Goal: Check status: Check status

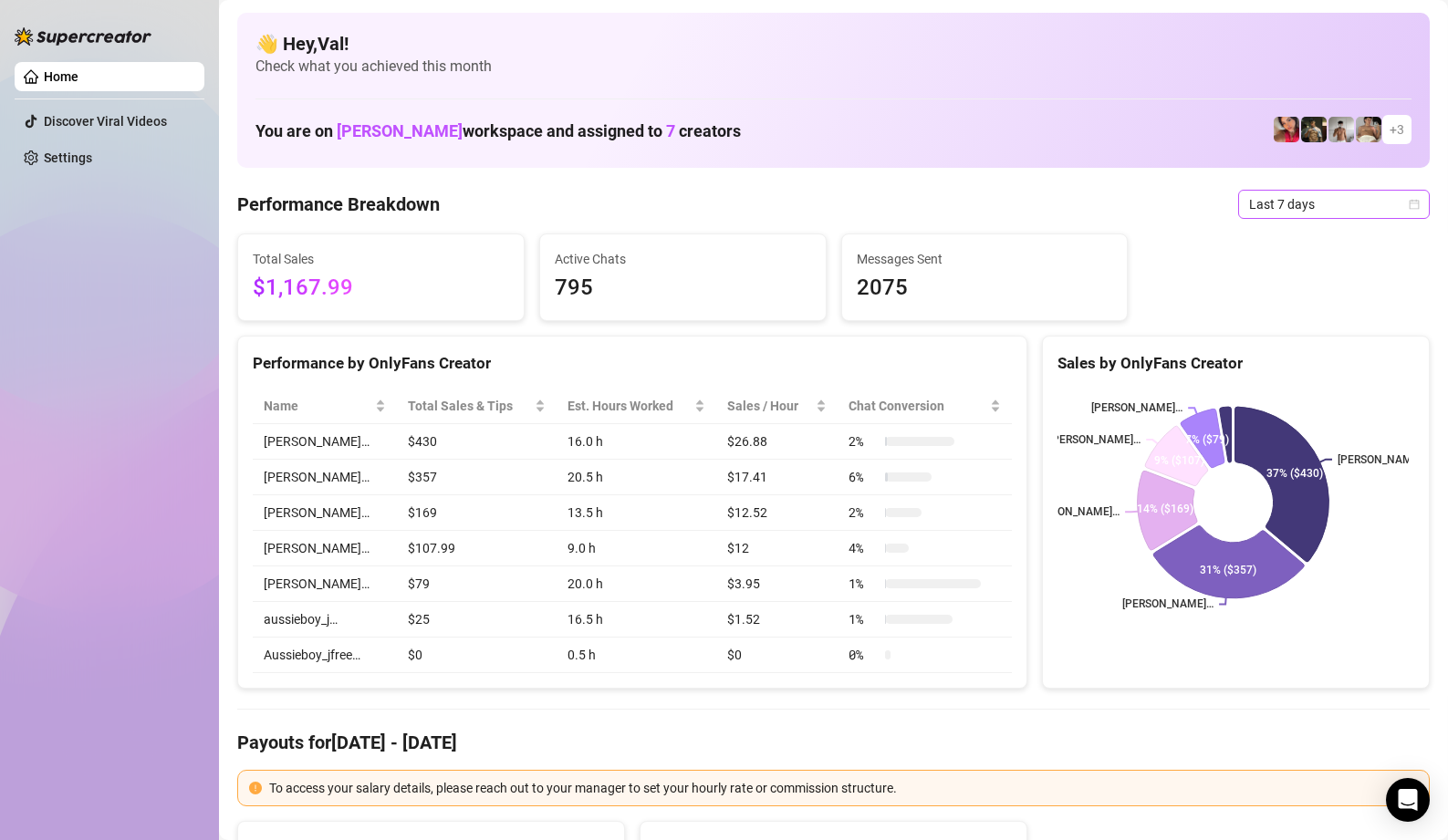
click at [1409, 200] on icon "calendar" at bounding box center [1414, 203] width 11 height 11
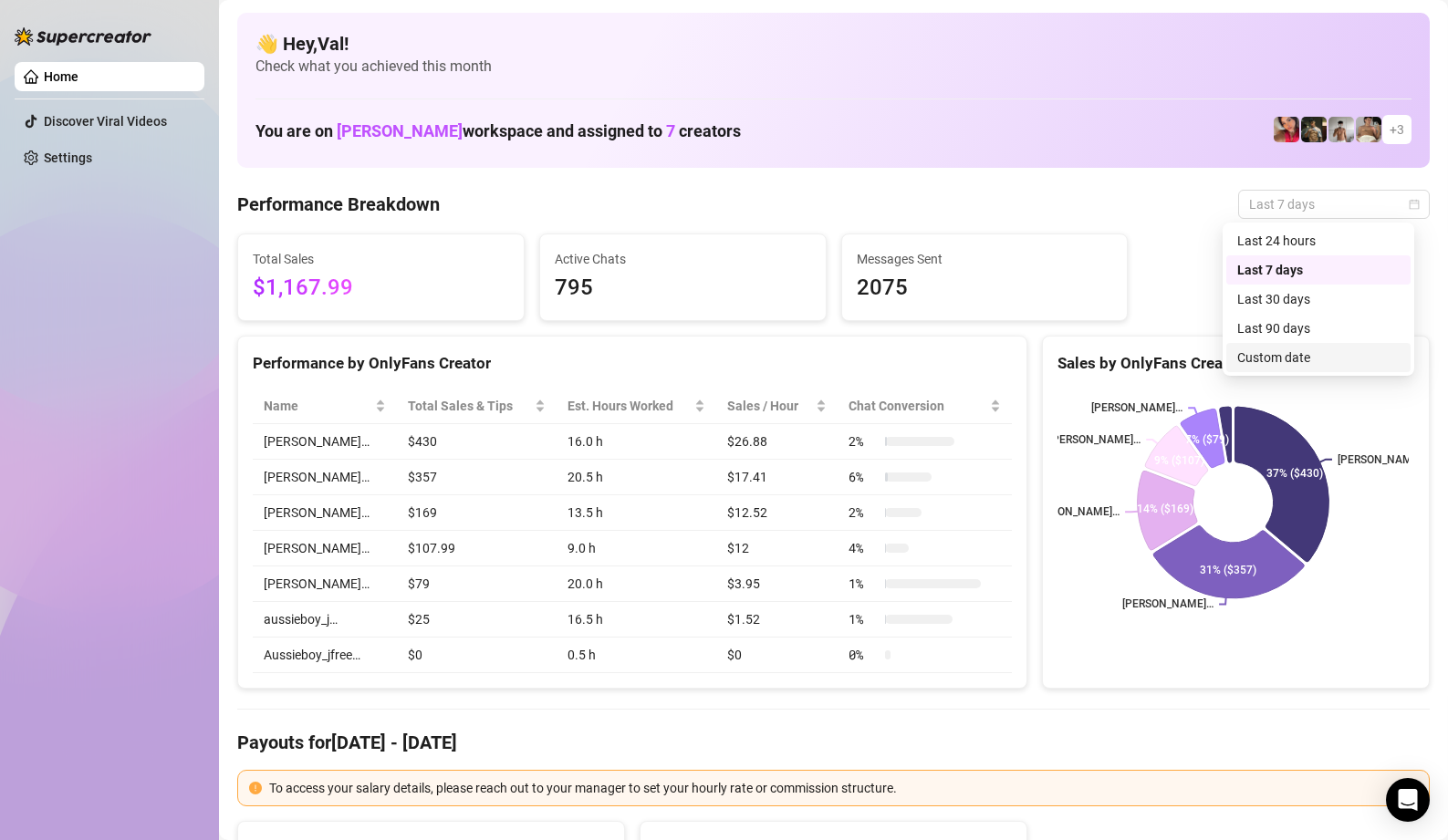
click at [1306, 360] on div "Custom date" at bounding box center [1319, 358] width 163 height 20
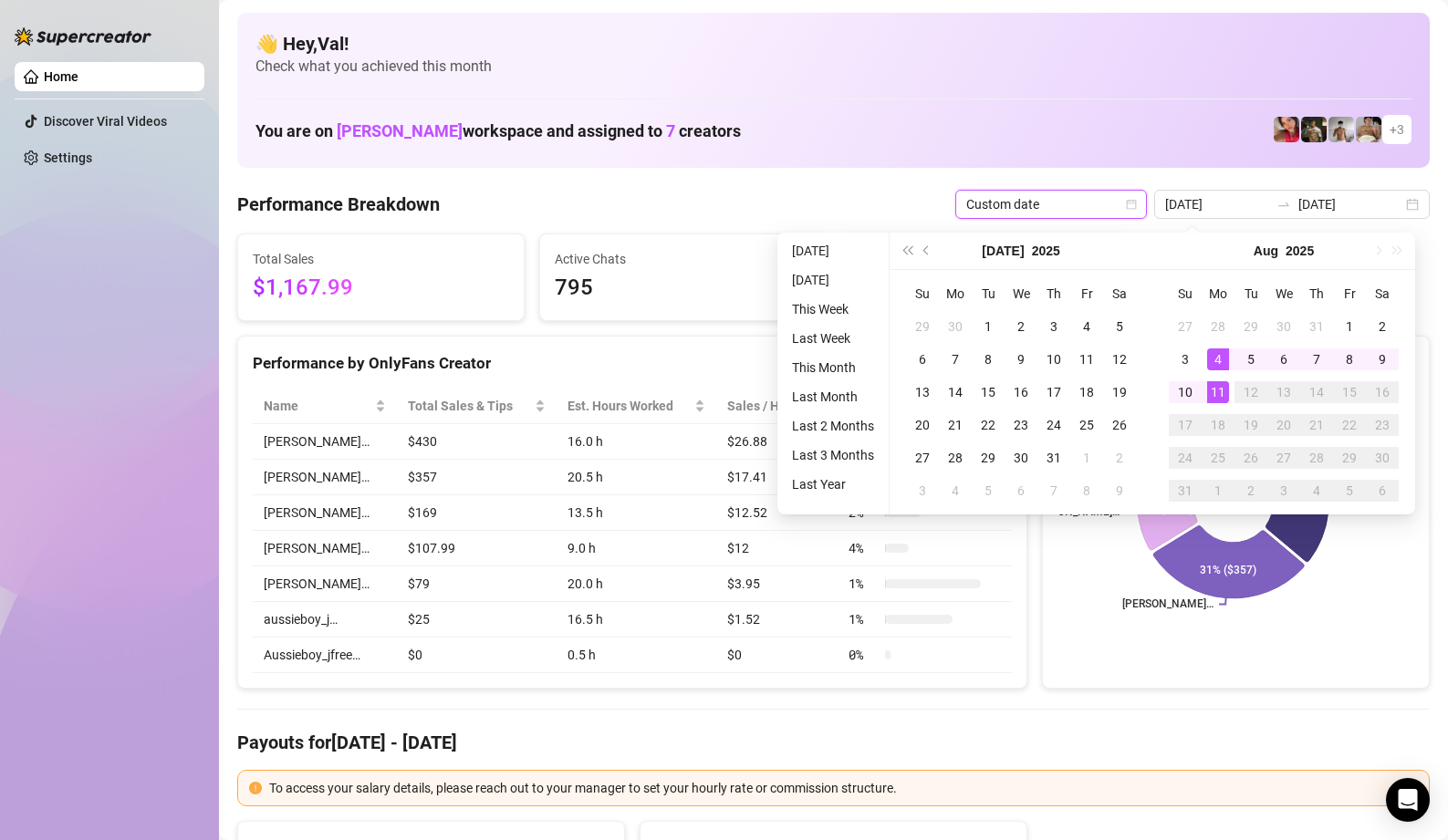
type input "[DATE]"
click at [1223, 394] on div "11" at bounding box center [1218, 392] width 22 height 22
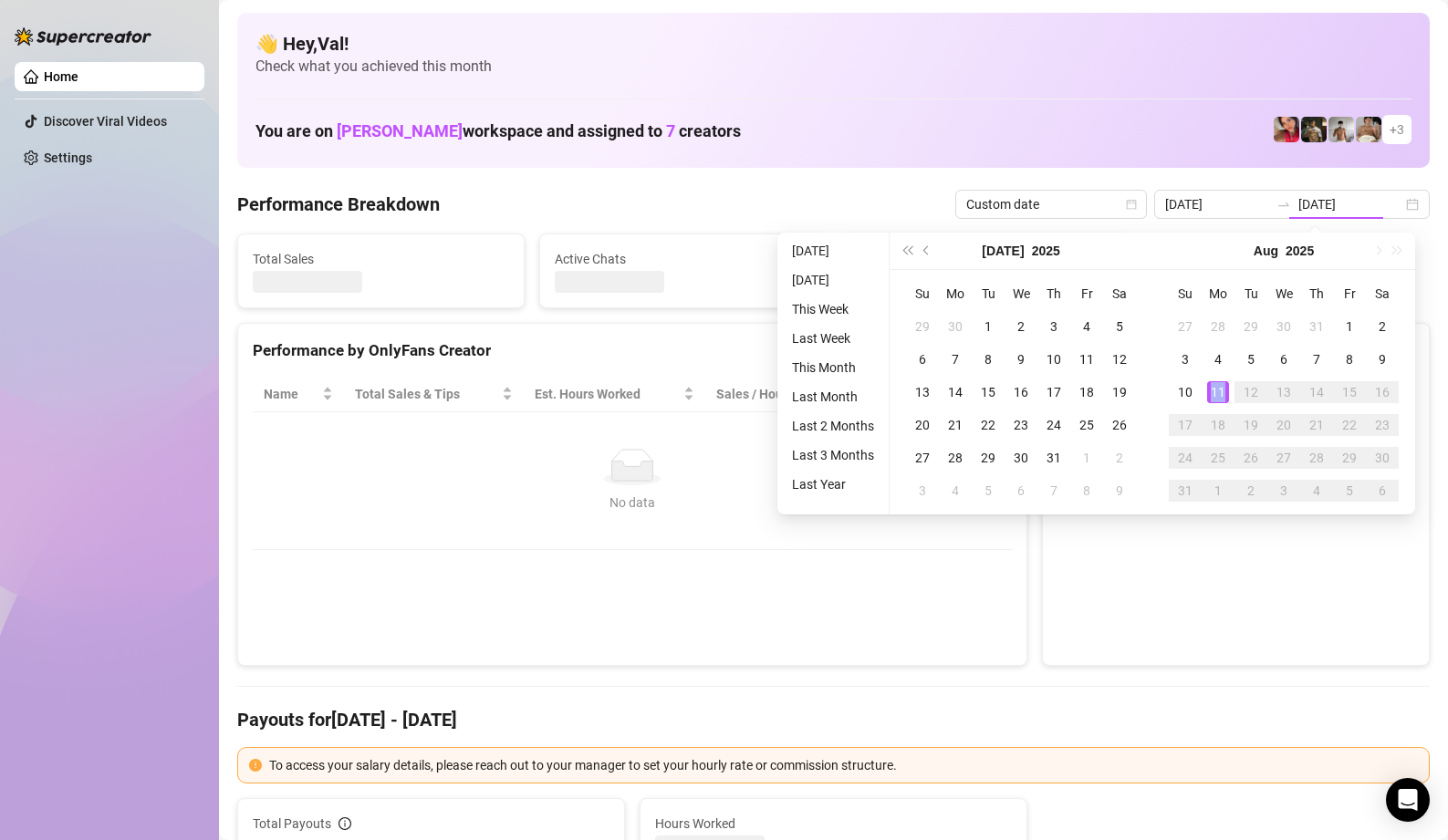
type input "[DATE]"
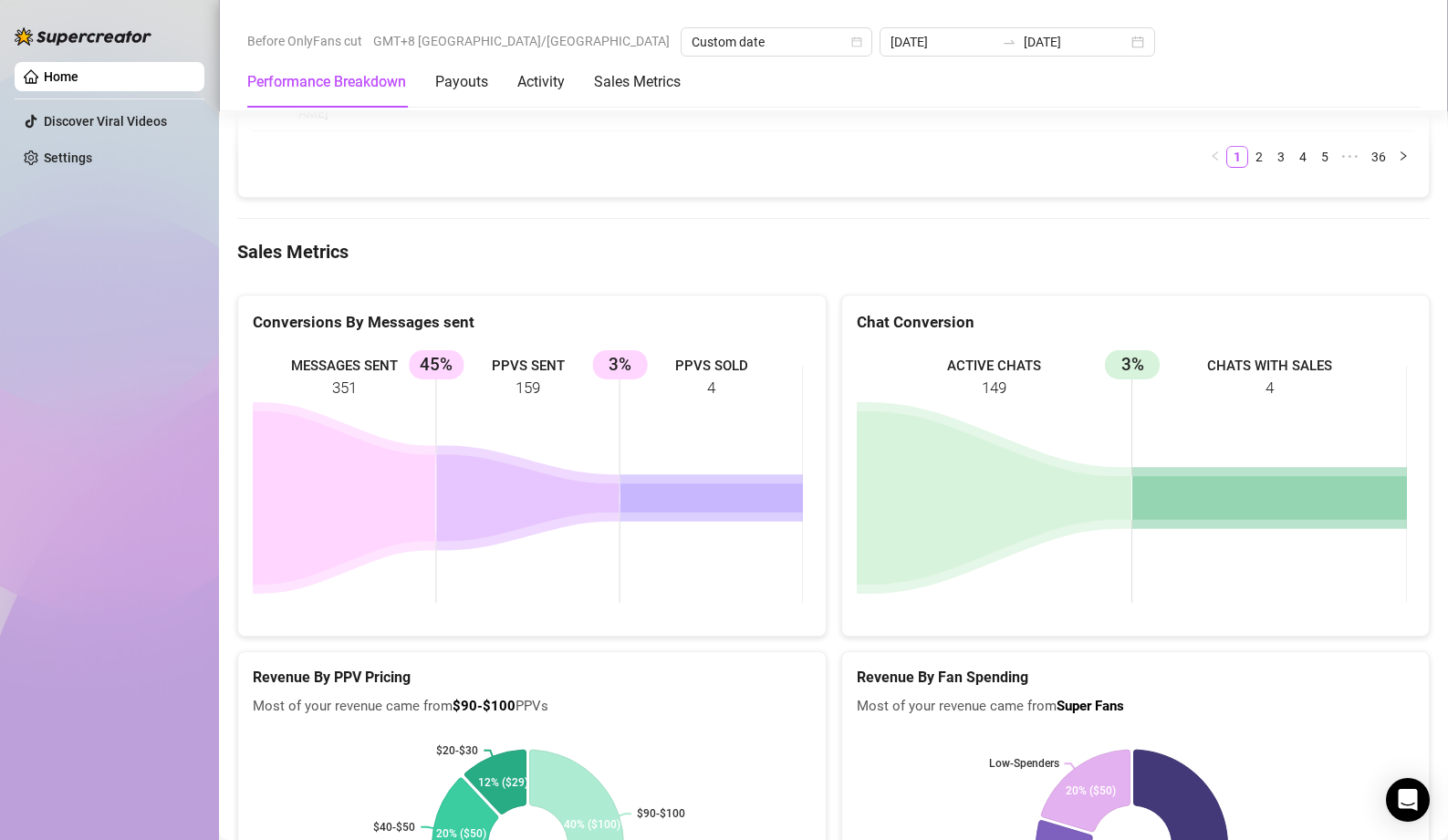
scroll to position [2554, 0]
click at [881, 756] on rect at bounding box center [1132, 844] width 551 height 228
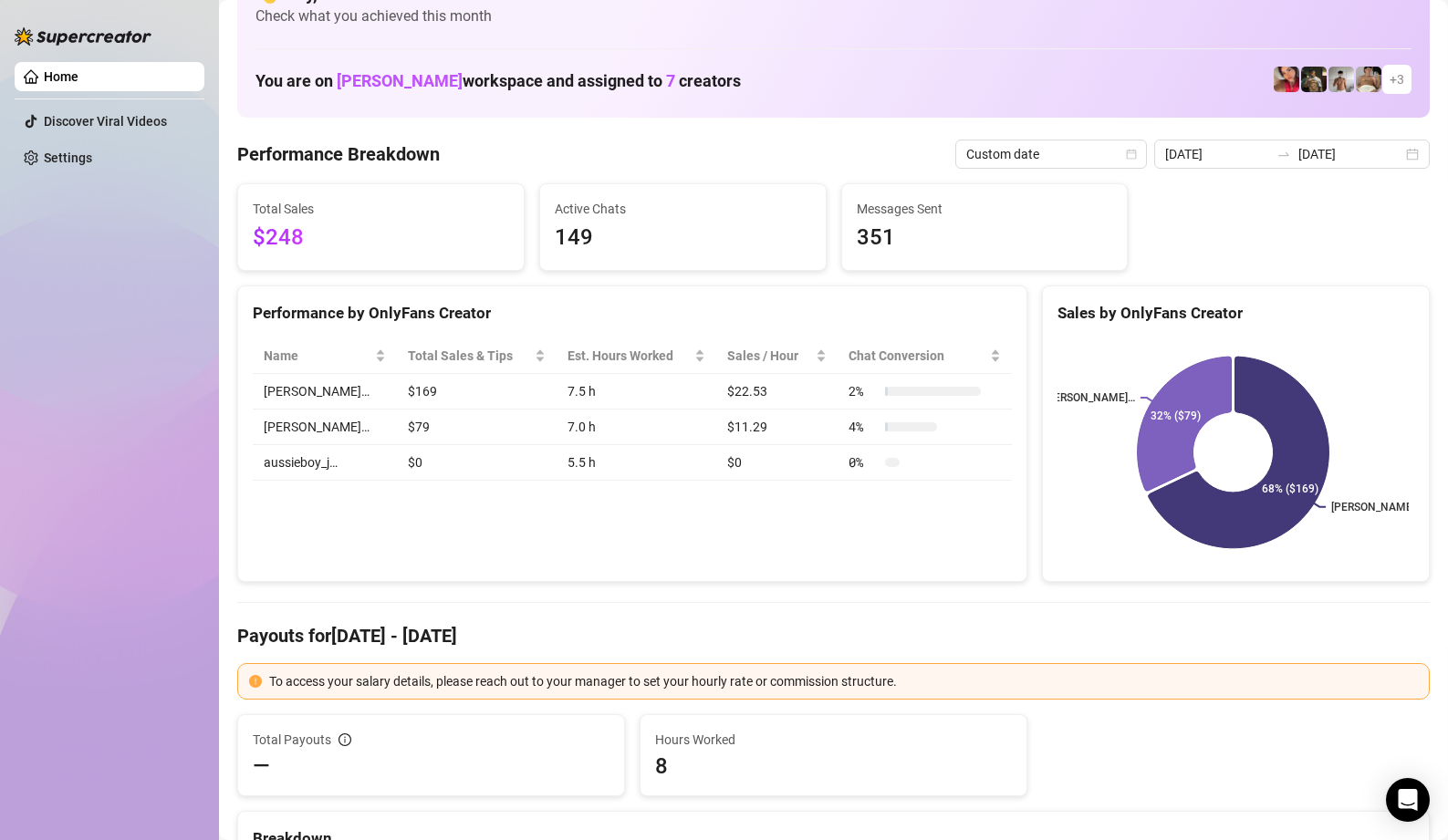
scroll to position [0, 0]
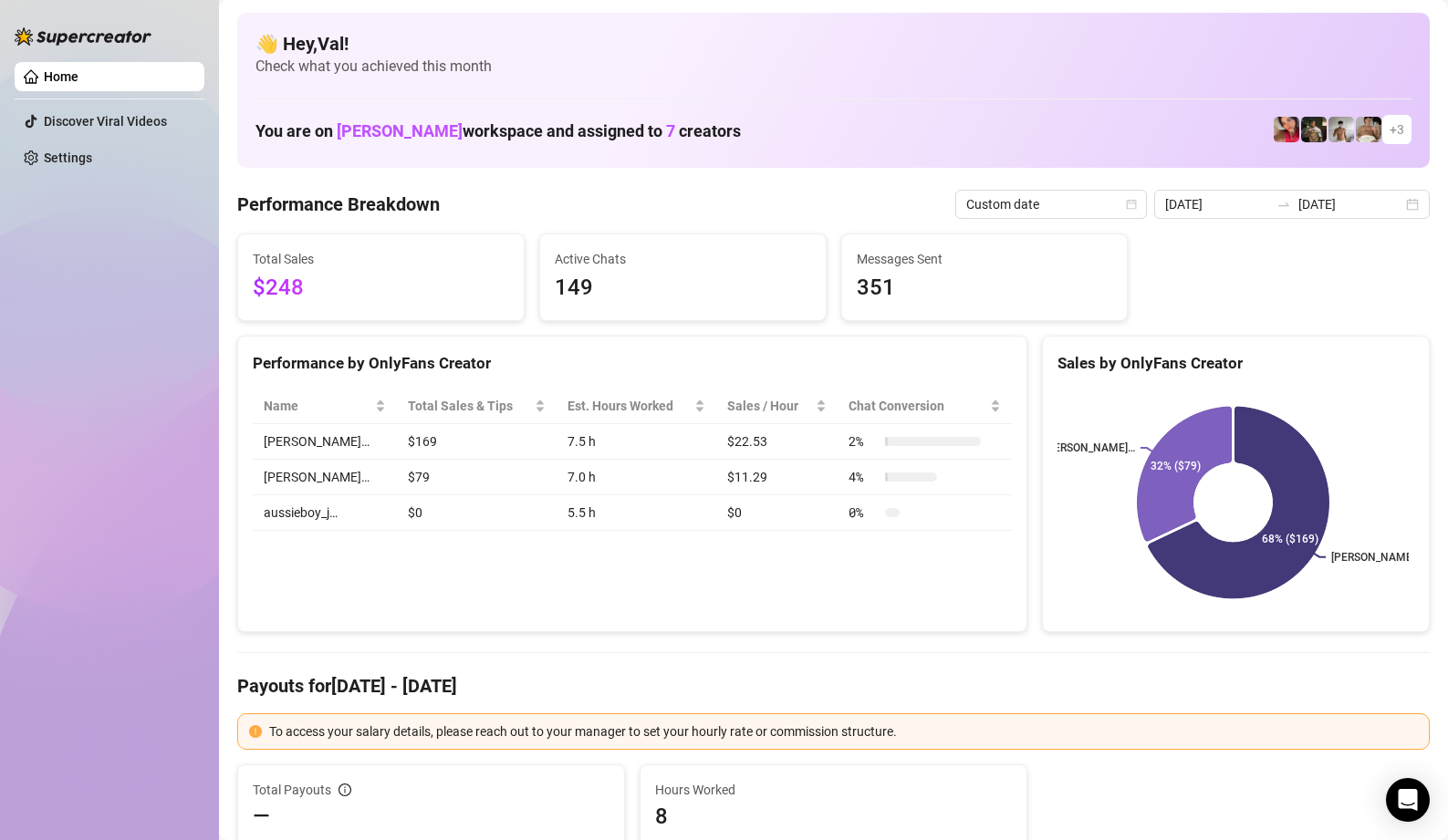
drag, startPoint x: 1394, startPoint y: 202, endPoint x: 1381, endPoint y: 226, distance: 27.3
click at [1395, 202] on div "[DATE] [DATE]" at bounding box center [1292, 204] width 275 height 29
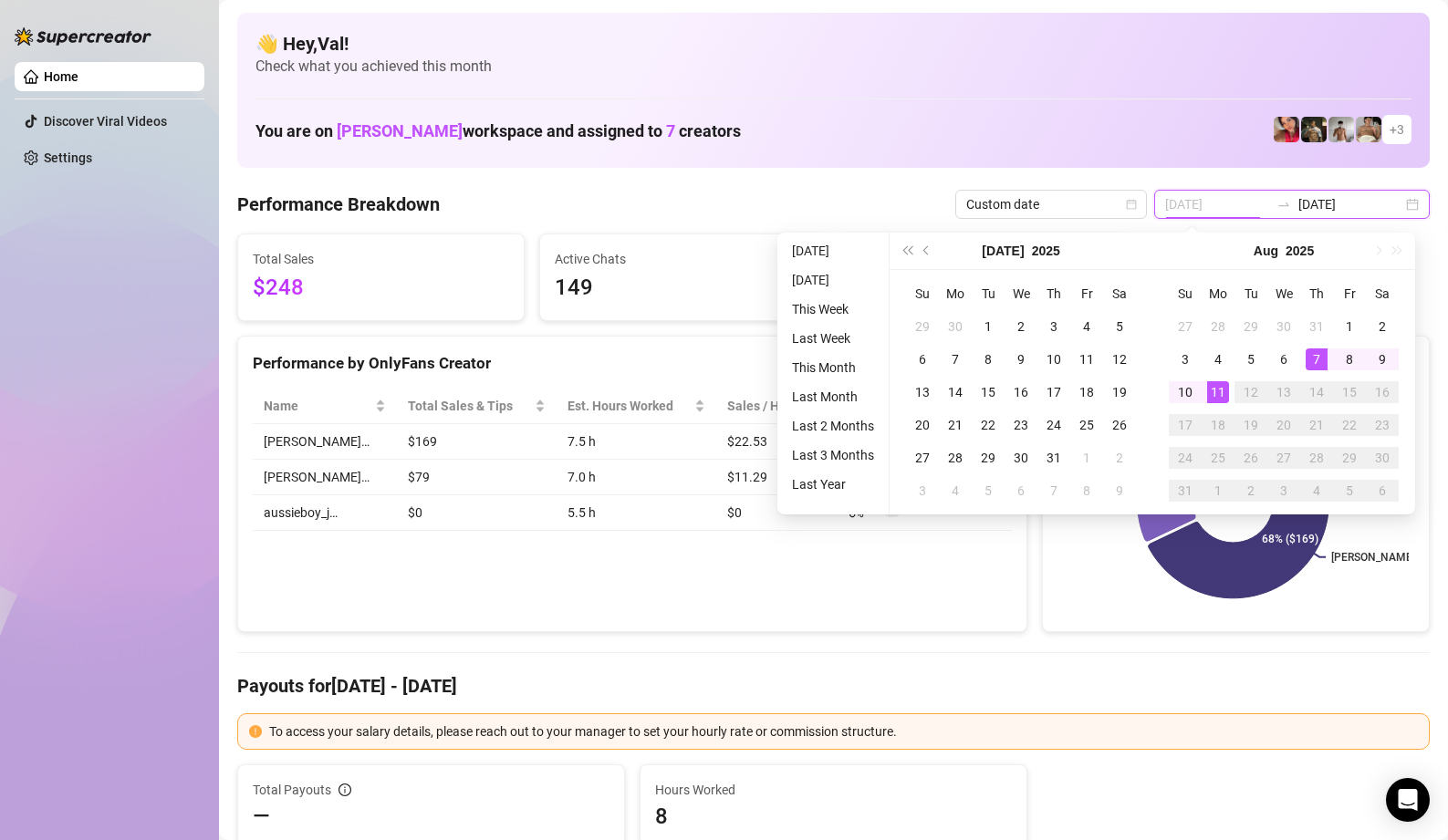
type input "[DATE]"
click at [1213, 391] on div "11" at bounding box center [1218, 392] width 22 height 22
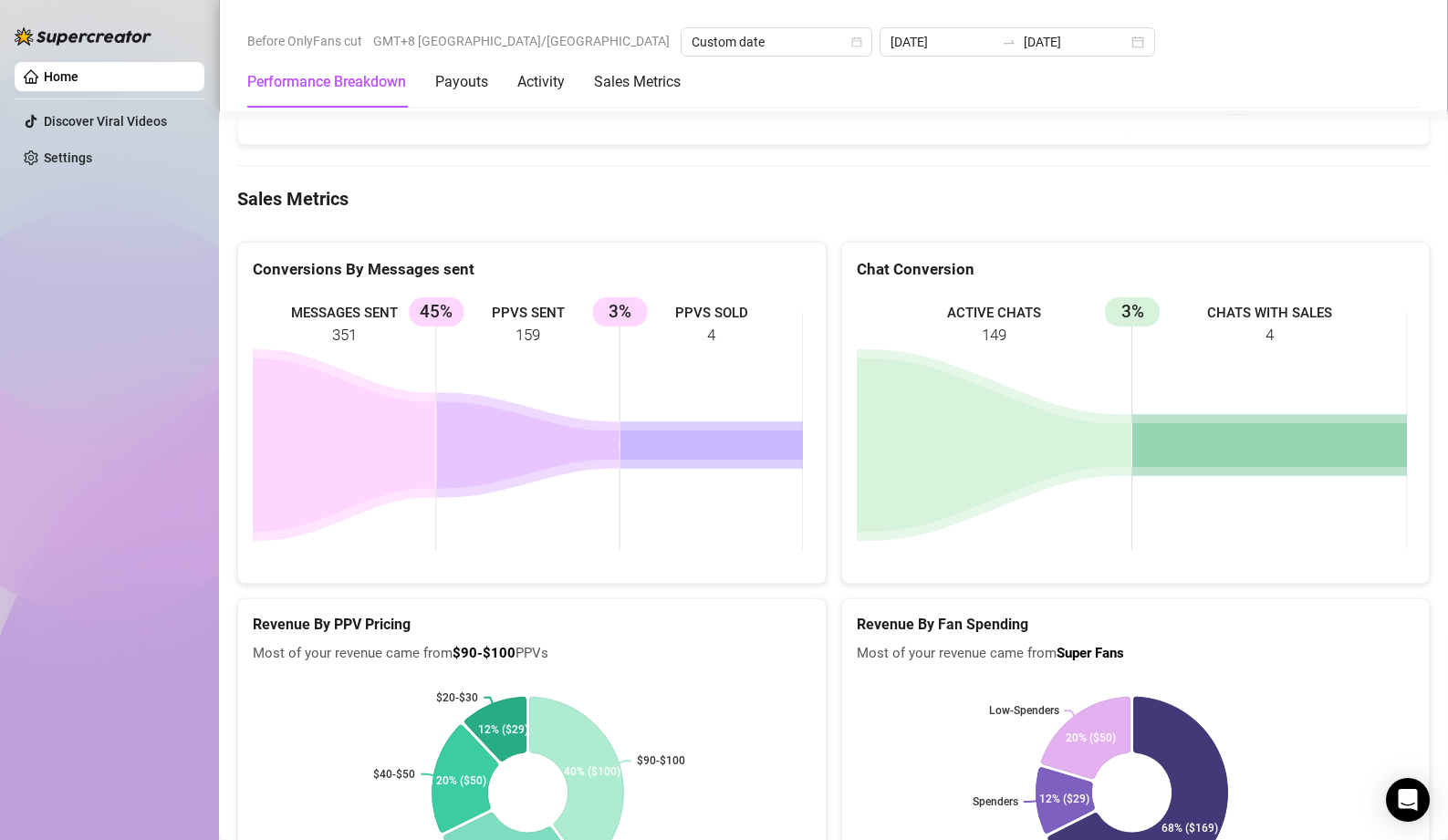
scroll to position [2645, 0]
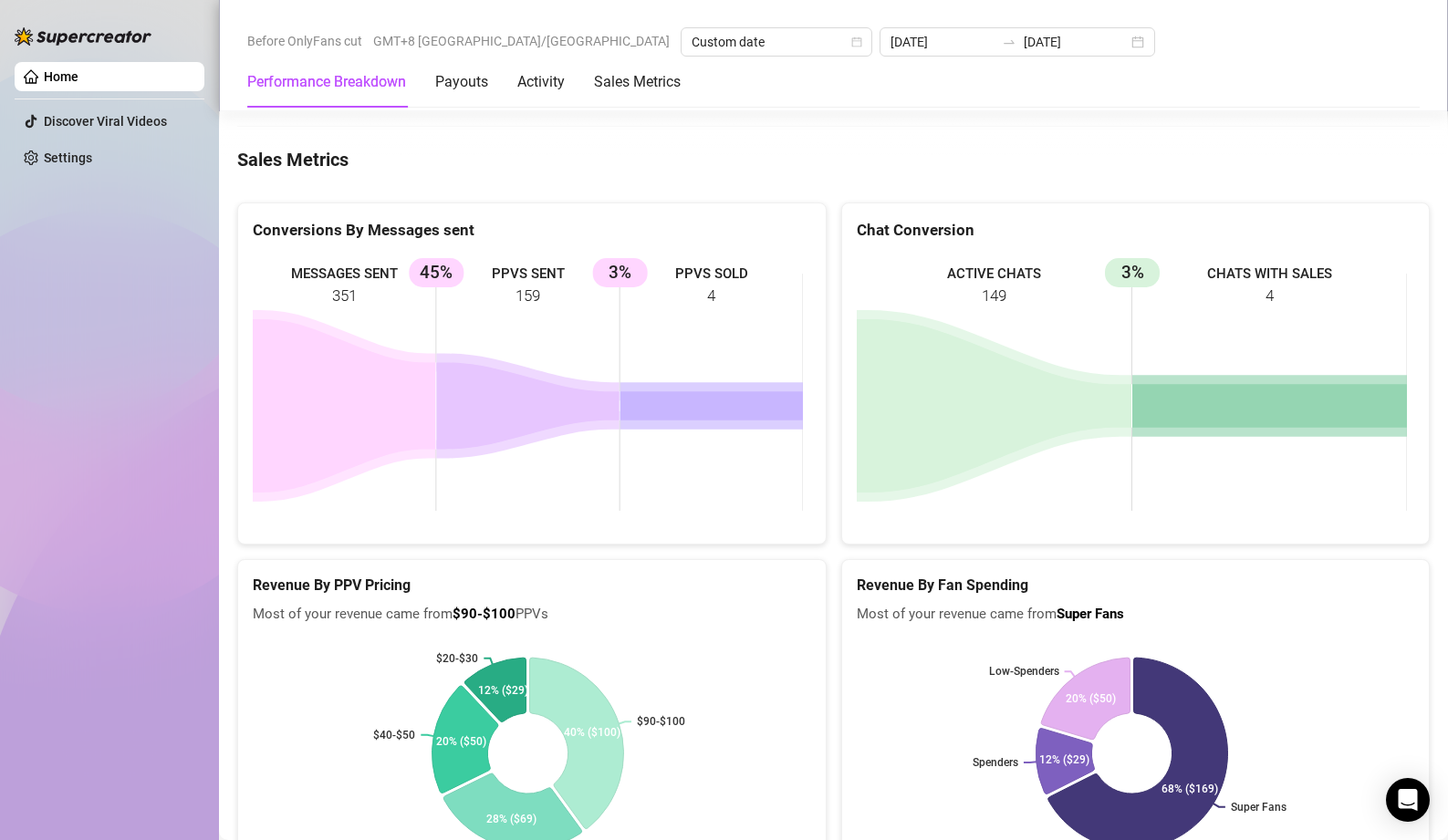
click at [825, 559] on div "Revenue By PPV Pricing Most of your revenue came from $90-$100 PPVs $90-$100 $6…" at bounding box center [531, 721] width 604 height 324
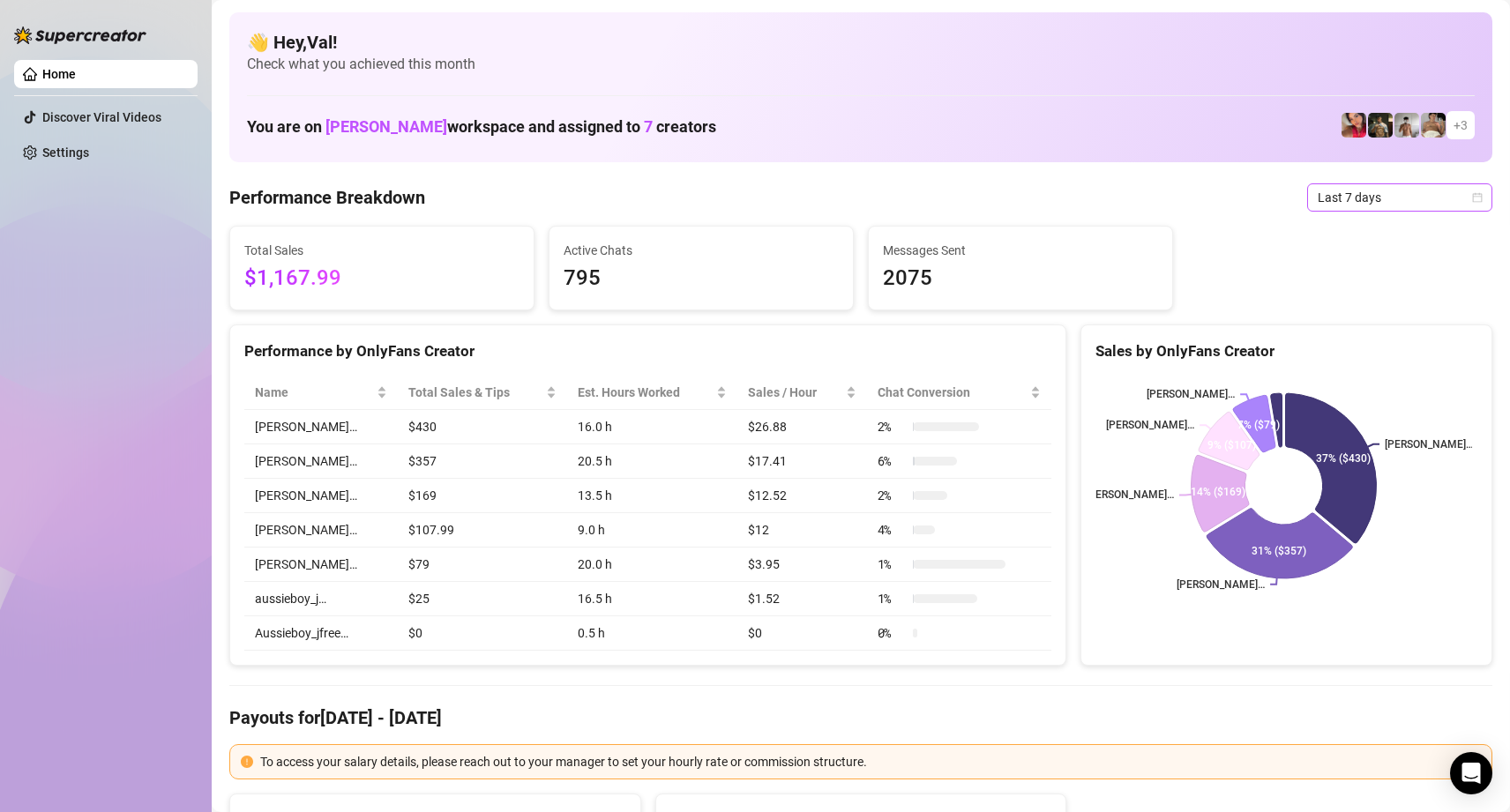
click at [1124, 198] on icon "calendar" at bounding box center [1476, 197] width 10 height 10
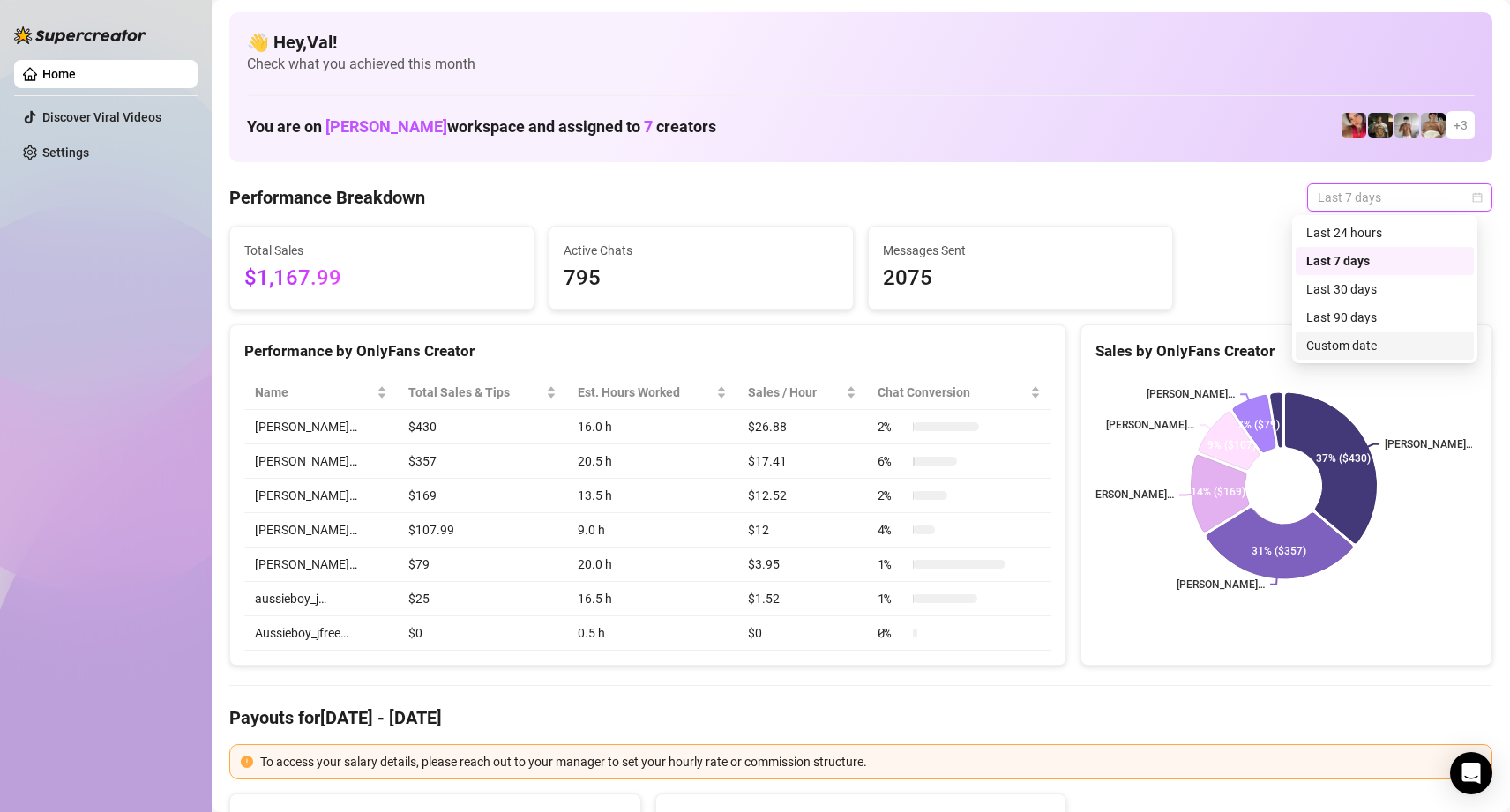
click at [1124, 337] on div "Custom date" at bounding box center [1384, 346] width 157 height 20
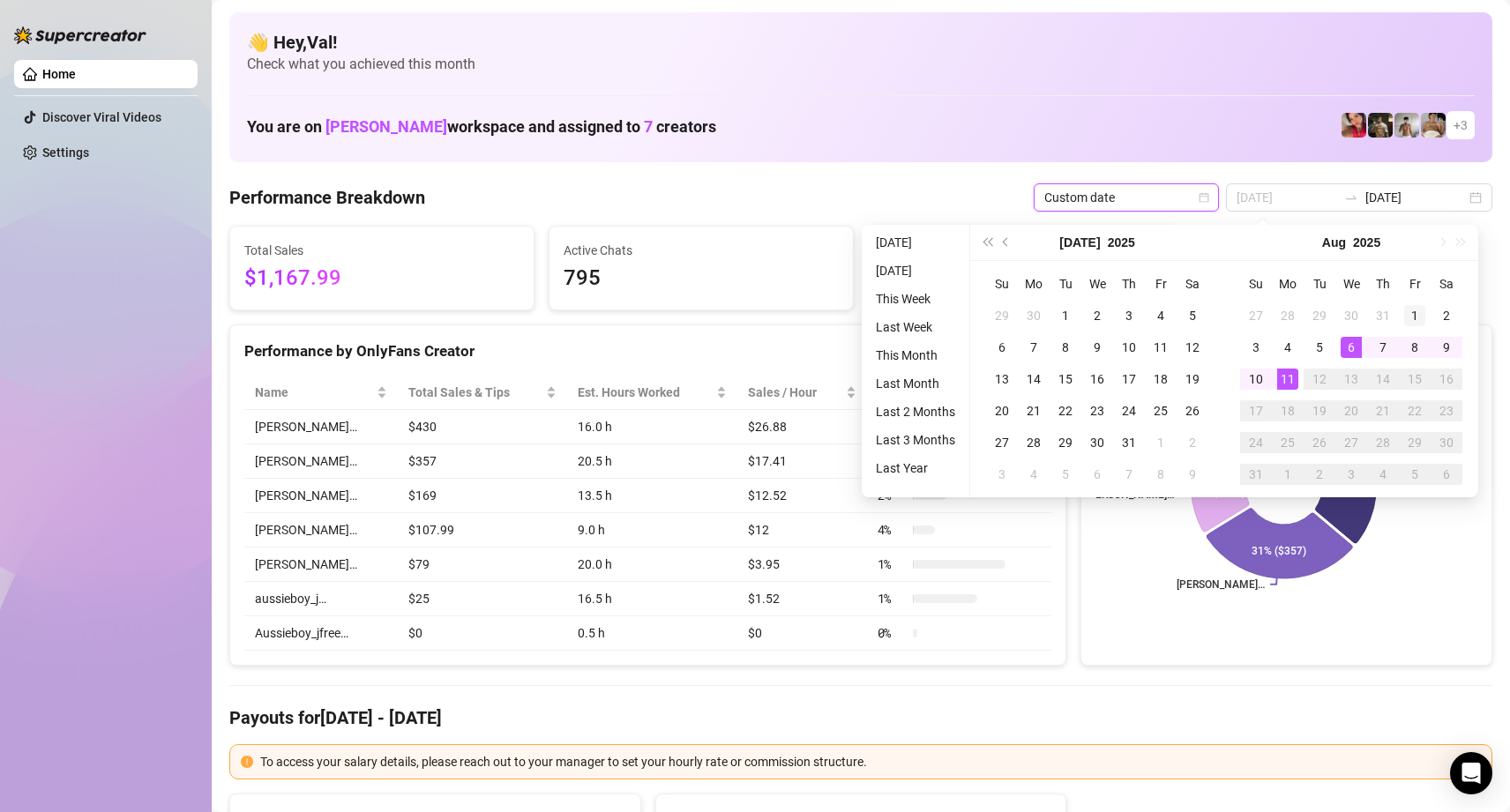
type input "[DATE]"
click at [1124, 316] on div "1" at bounding box center [1414, 316] width 22 height 22
type input "[DATE]"
click at [1124, 380] on div "11" at bounding box center [1287, 379] width 22 height 22
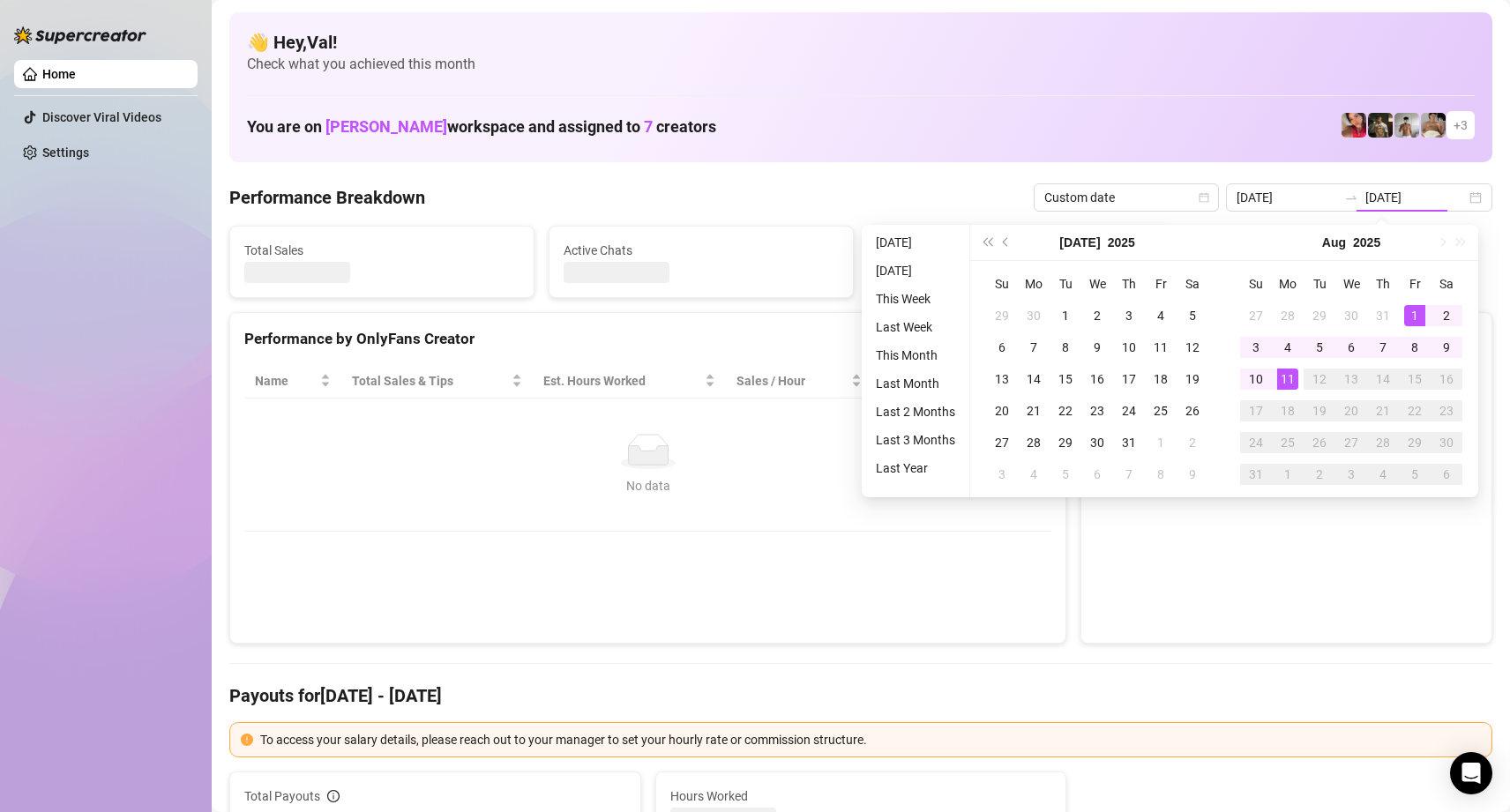
type input "[DATE]"
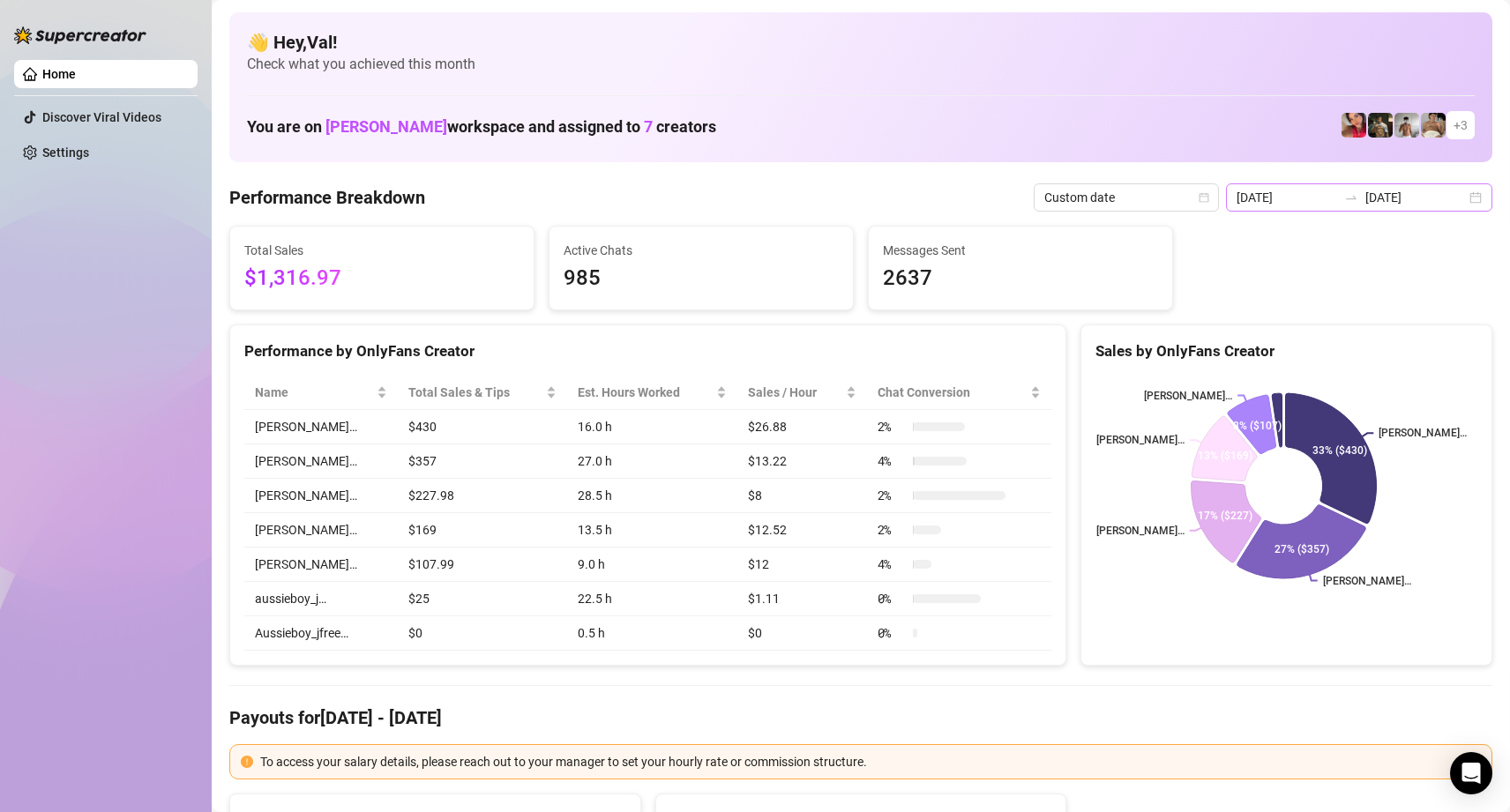
click at [1124, 197] on div "2025-08-01 2025-08-11" at bounding box center [1359, 198] width 266 height 28
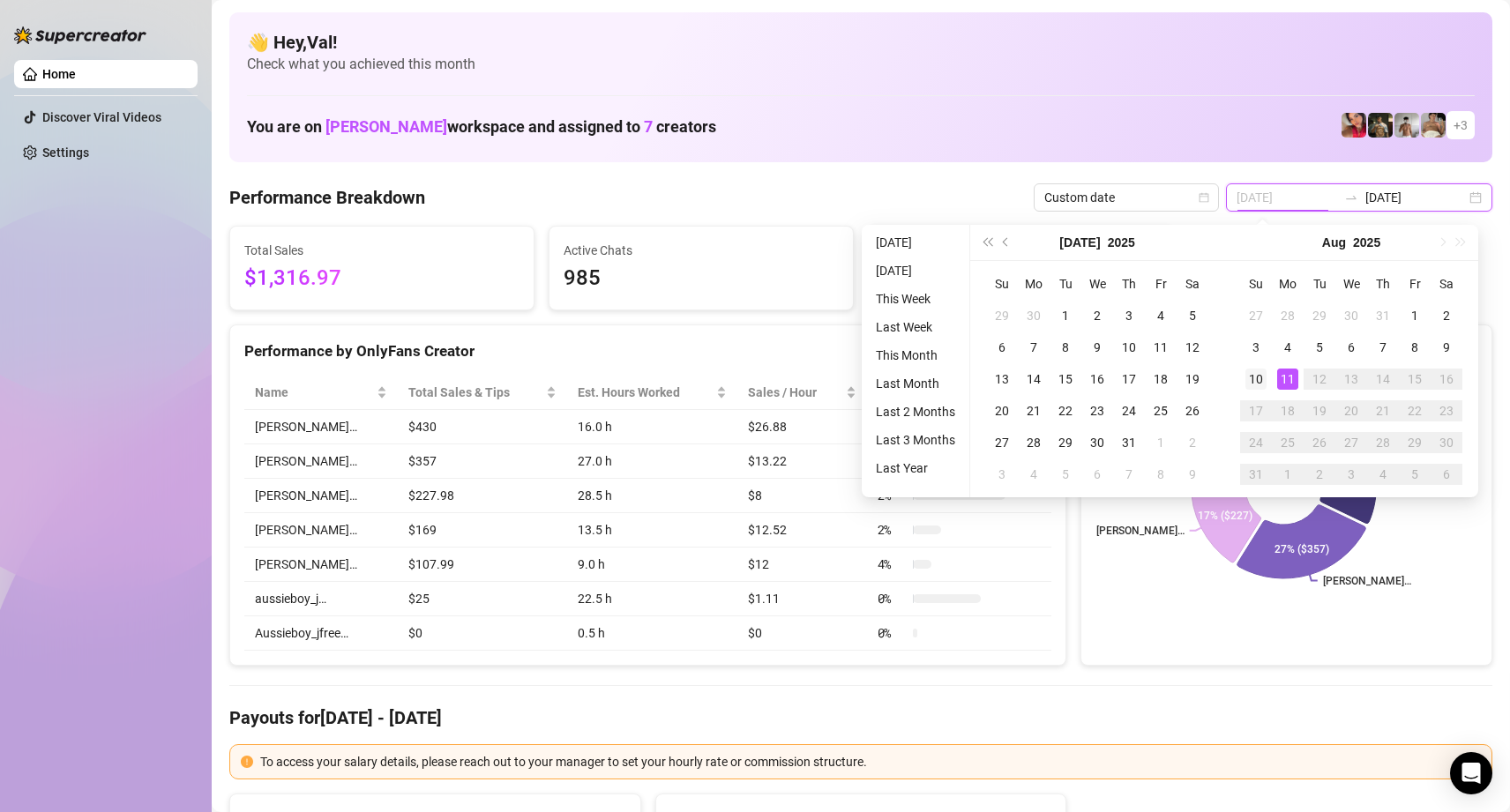
type input "2025-08-10"
click at [1124, 374] on div "10" at bounding box center [1255, 379] width 22 height 22
click at [1124, 376] on div "11" at bounding box center [1287, 379] width 22 height 22
type input "2025-08-10"
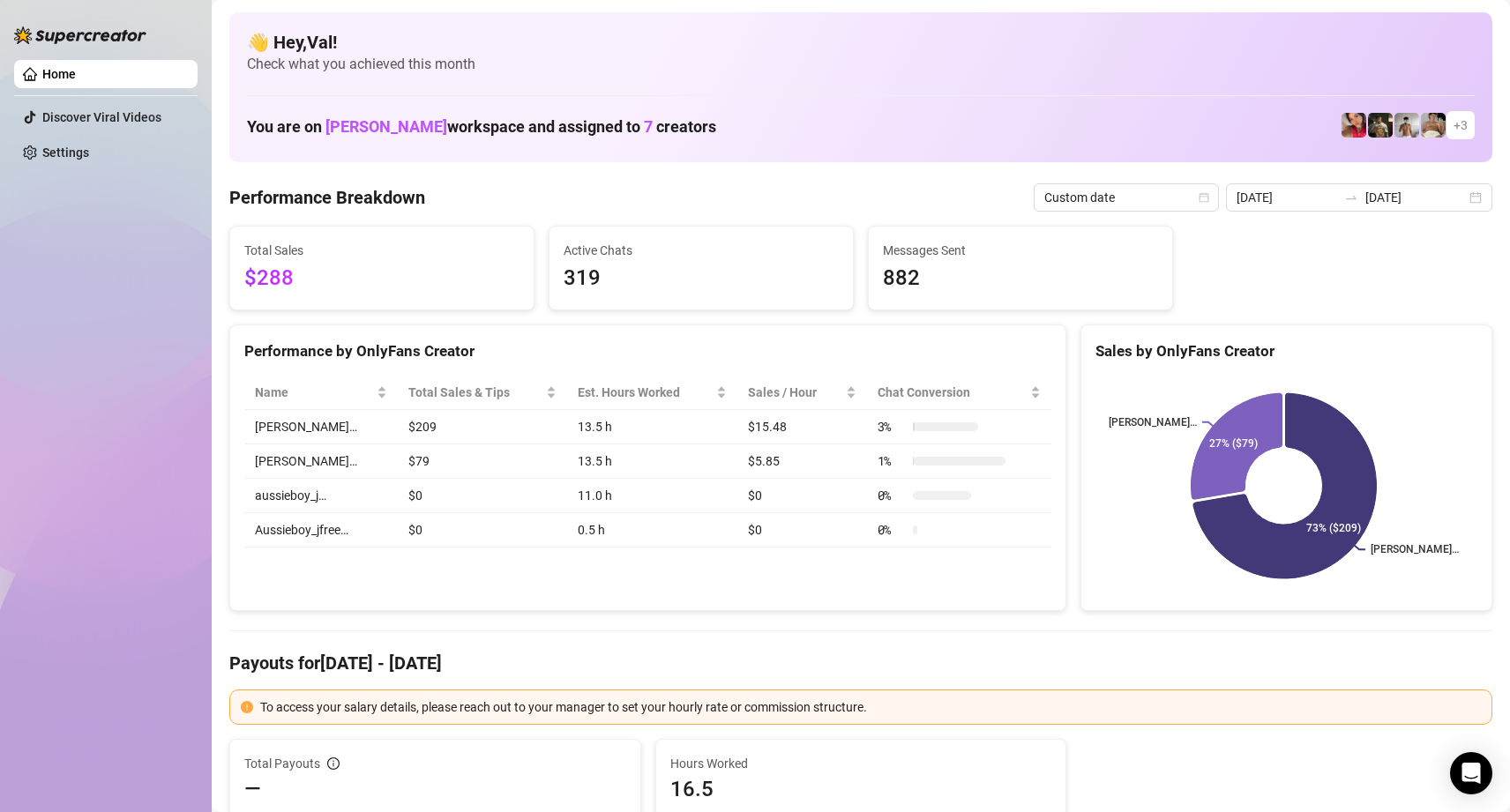
click at [1124, 199] on div "2025-08-10 2025-08-11" at bounding box center [1359, 198] width 266 height 28
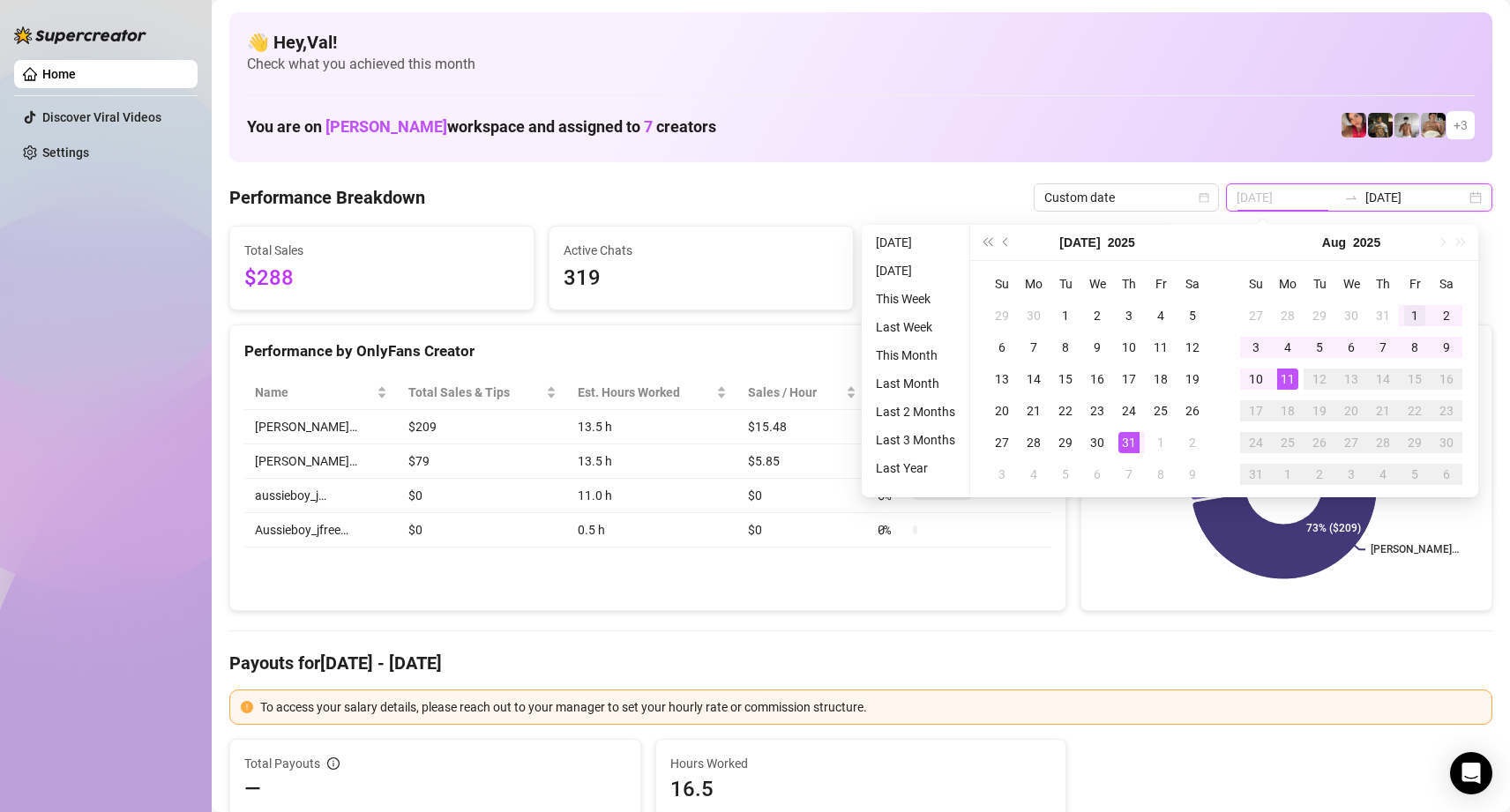
type input "[DATE]"
click at [1124, 314] on div "1" at bounding box center [1414, 316] width 22 height 22
type input "[DATE]"
click at [1124, 376] on div "11" at bounding box center [1287, 379] width 22 height 22
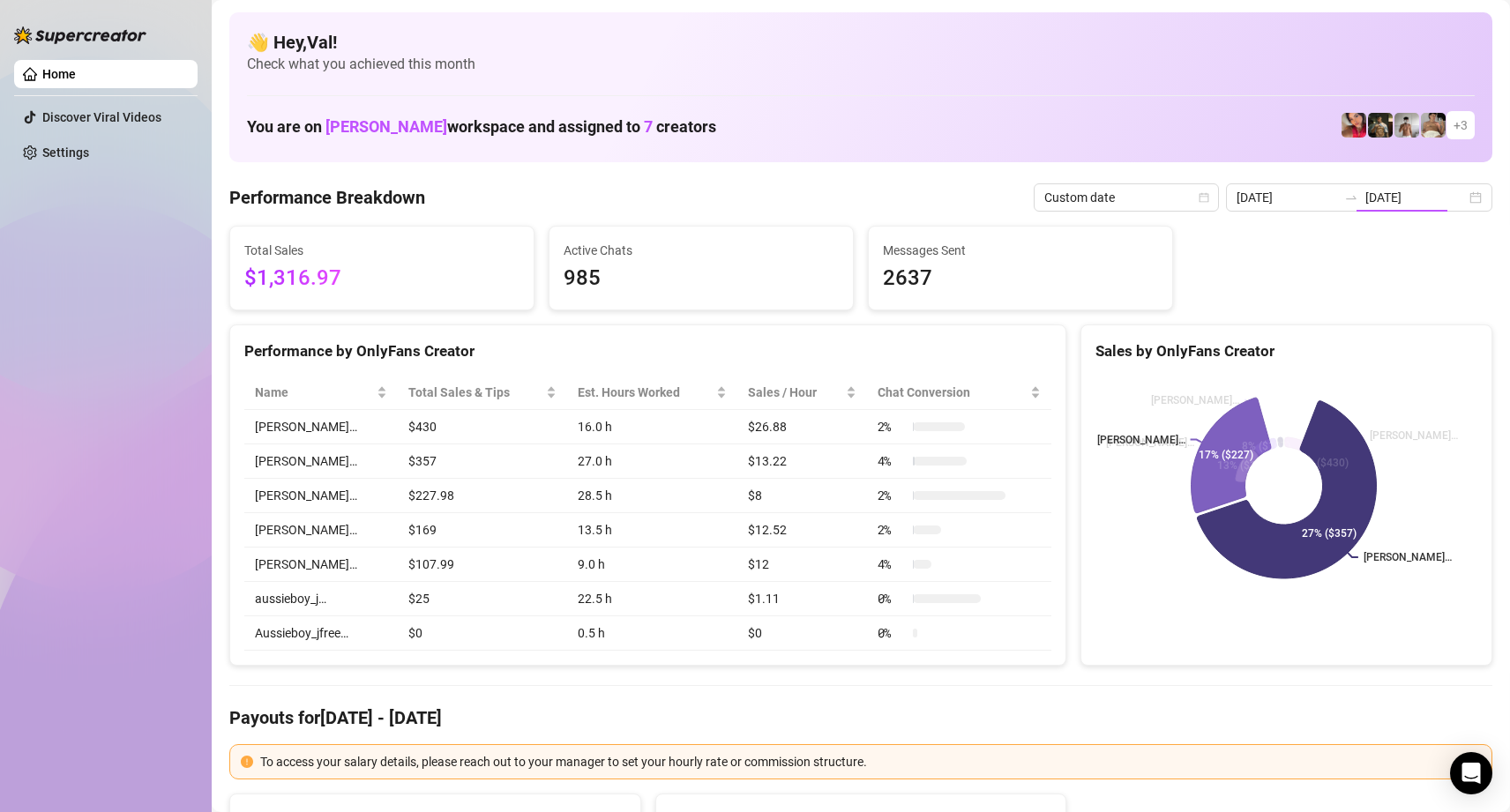
type input "[DATE]"
